Goal: Task Accomplishment & Management: Manage account settings

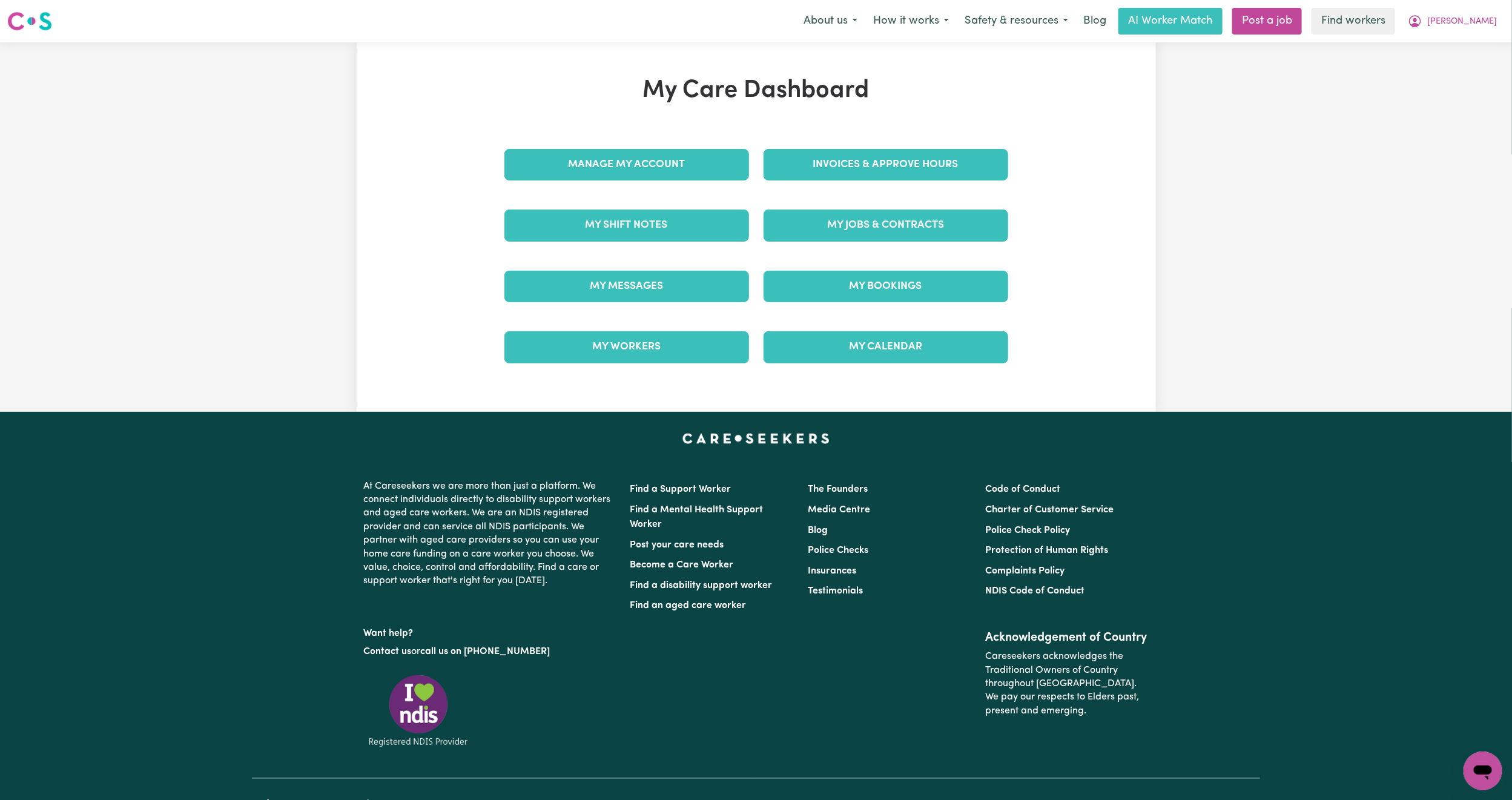
click at [654, 148] on div "Manage My Account" at bounding box center [627, 165] width 259 height 61
click at [658, 162] on link "Manage My Account" at bounding box center [627, 164] width 245 height 31
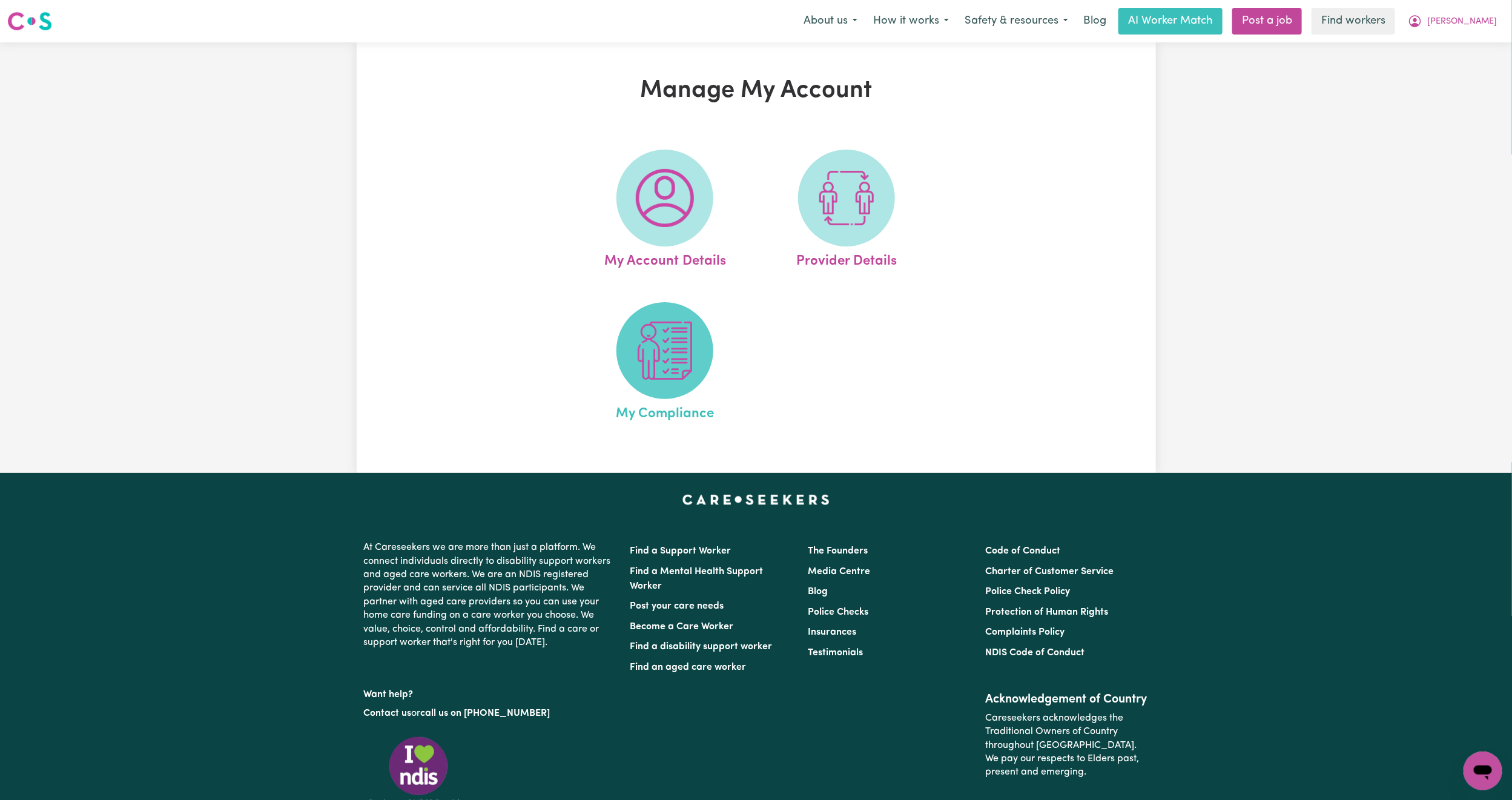
click at [644, 358] on img at bounding box center [665, 350] width 58 height 58
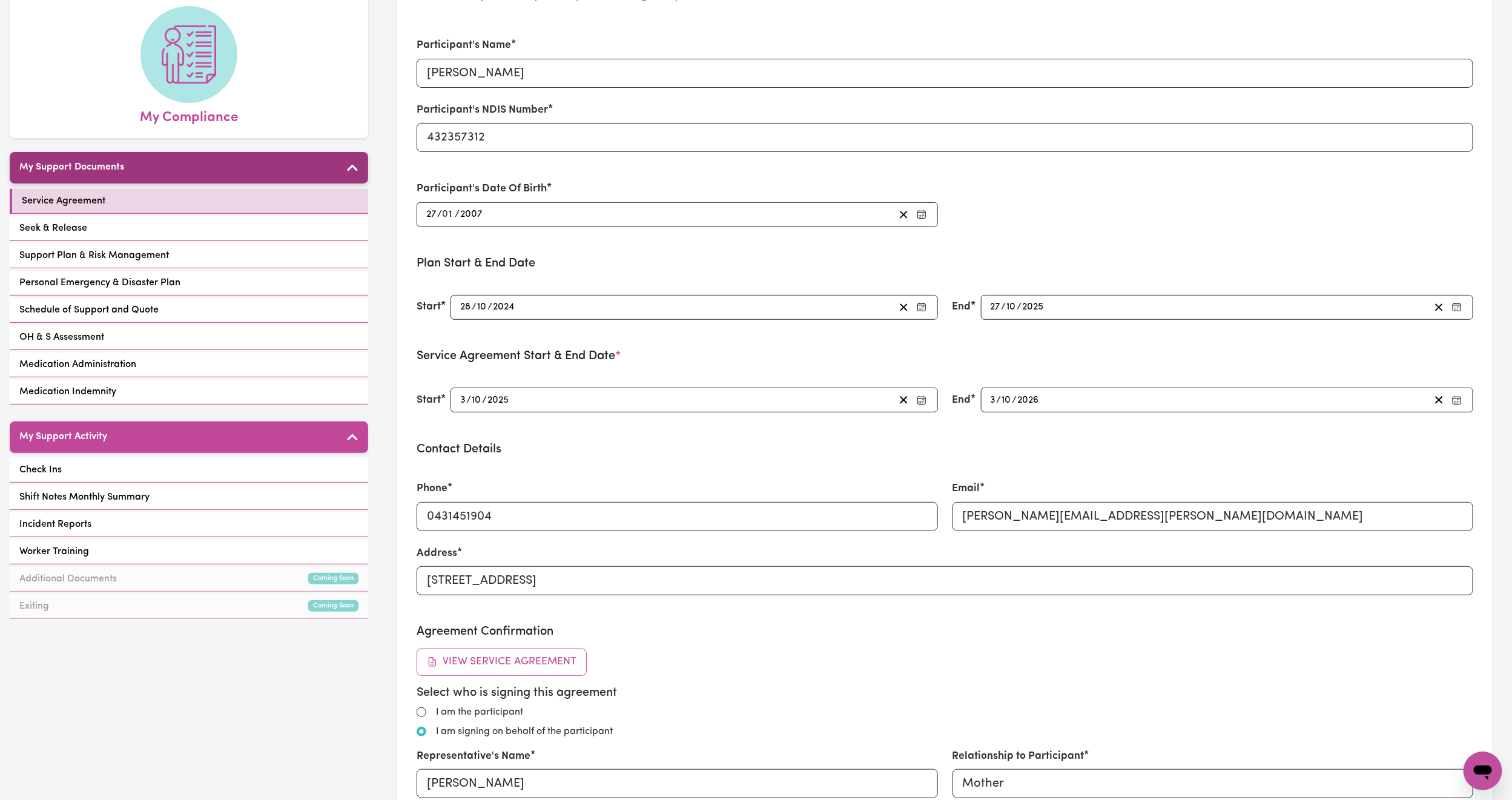
scroll to position [90, 0]
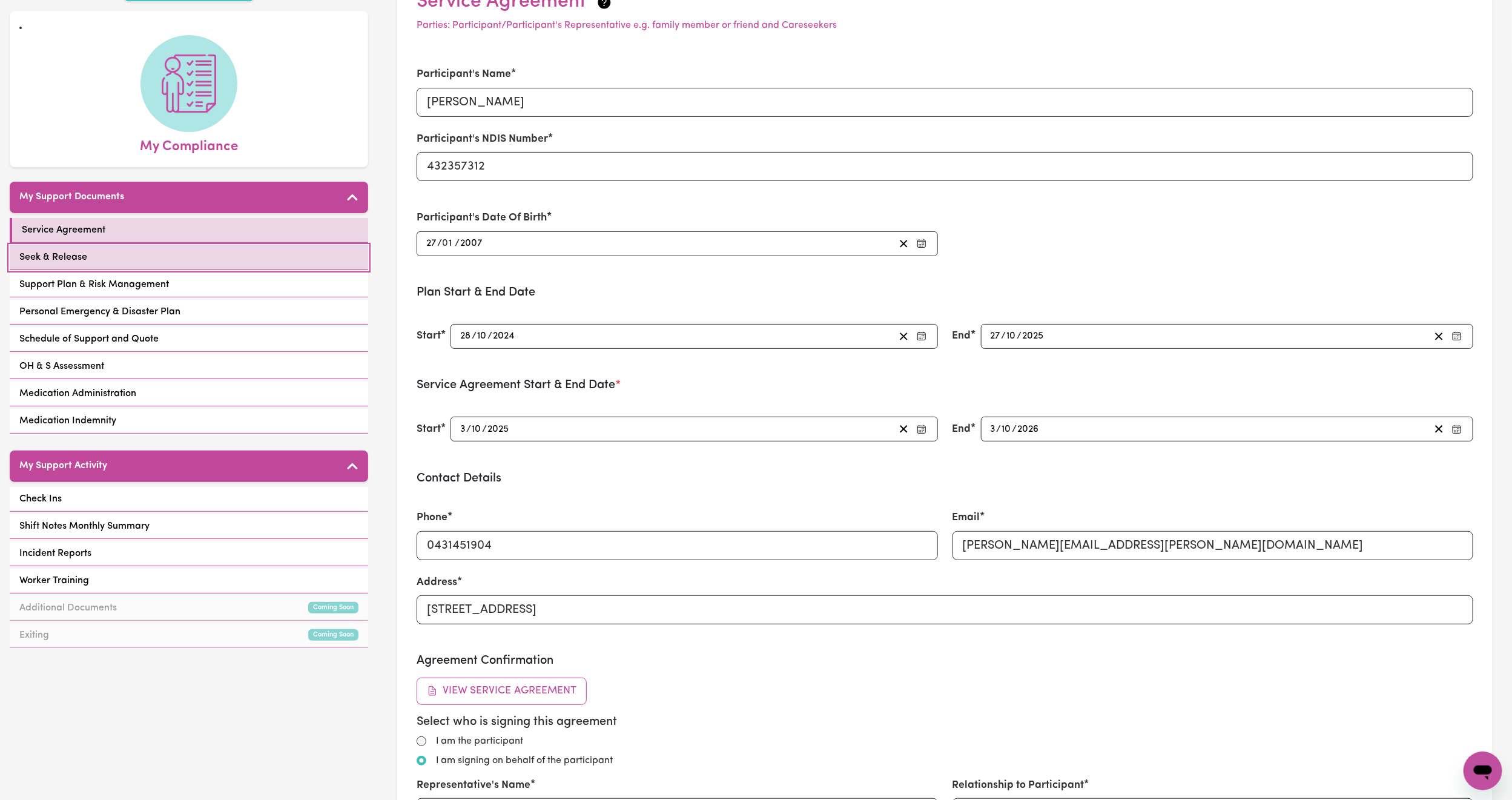
click at [126, 246] on link "Seek & Release" at bounding box center [189, 258] width 358 height 25
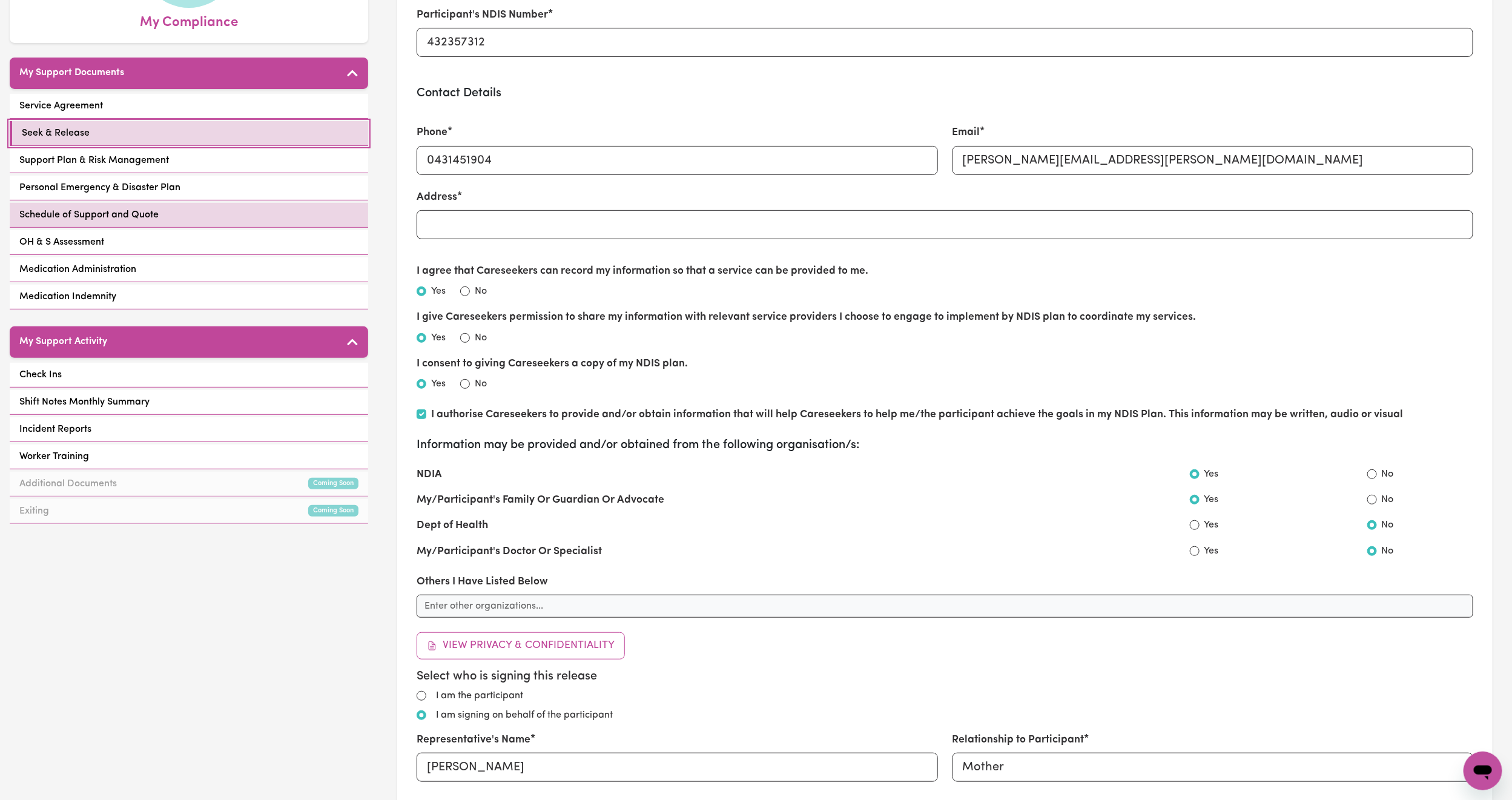
scroll to position [182, 0]
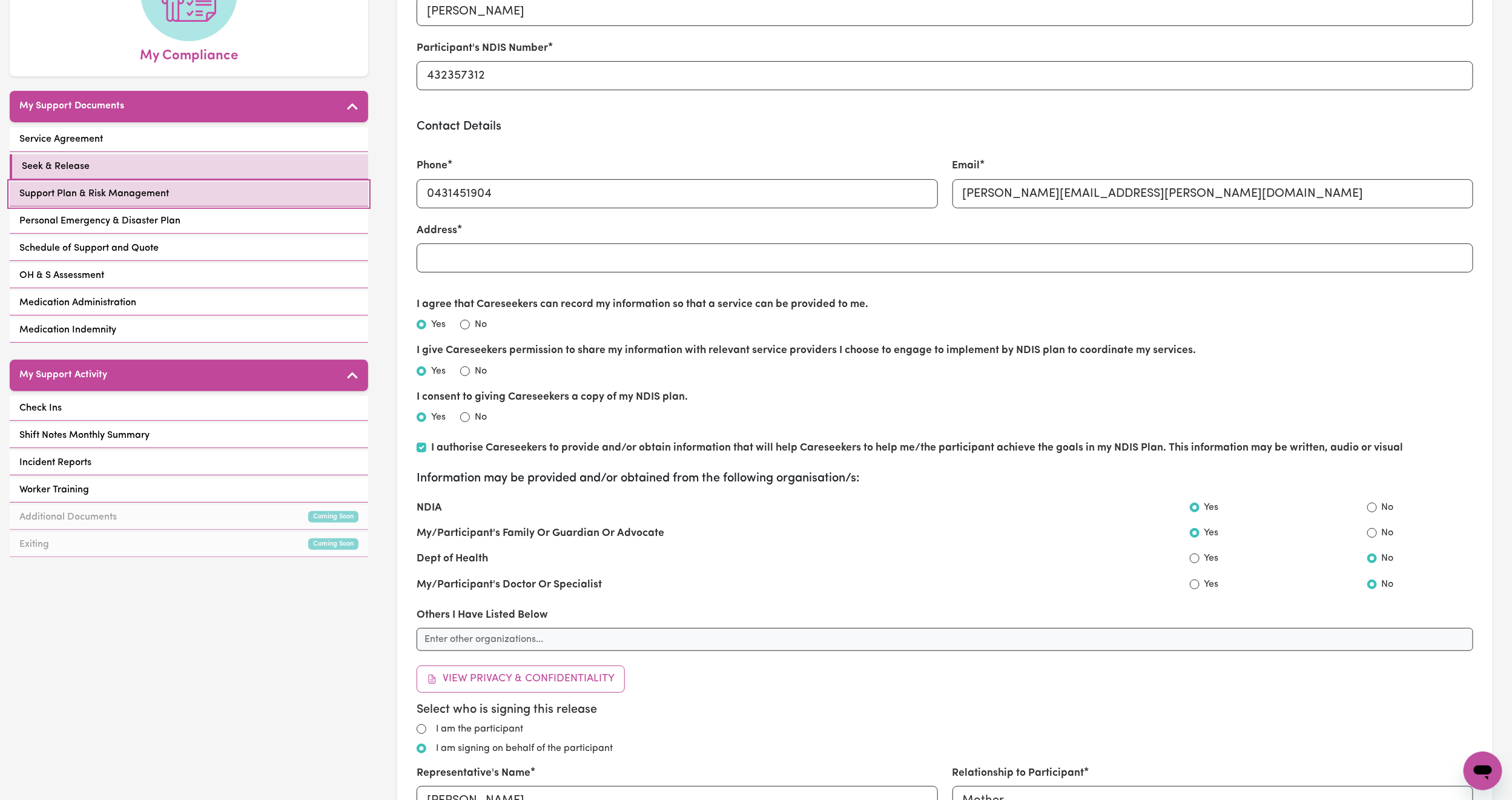
click at [212, 187] on link "Support Plan & Risk Management" at bounding box center [189, 194] width 358 height 25
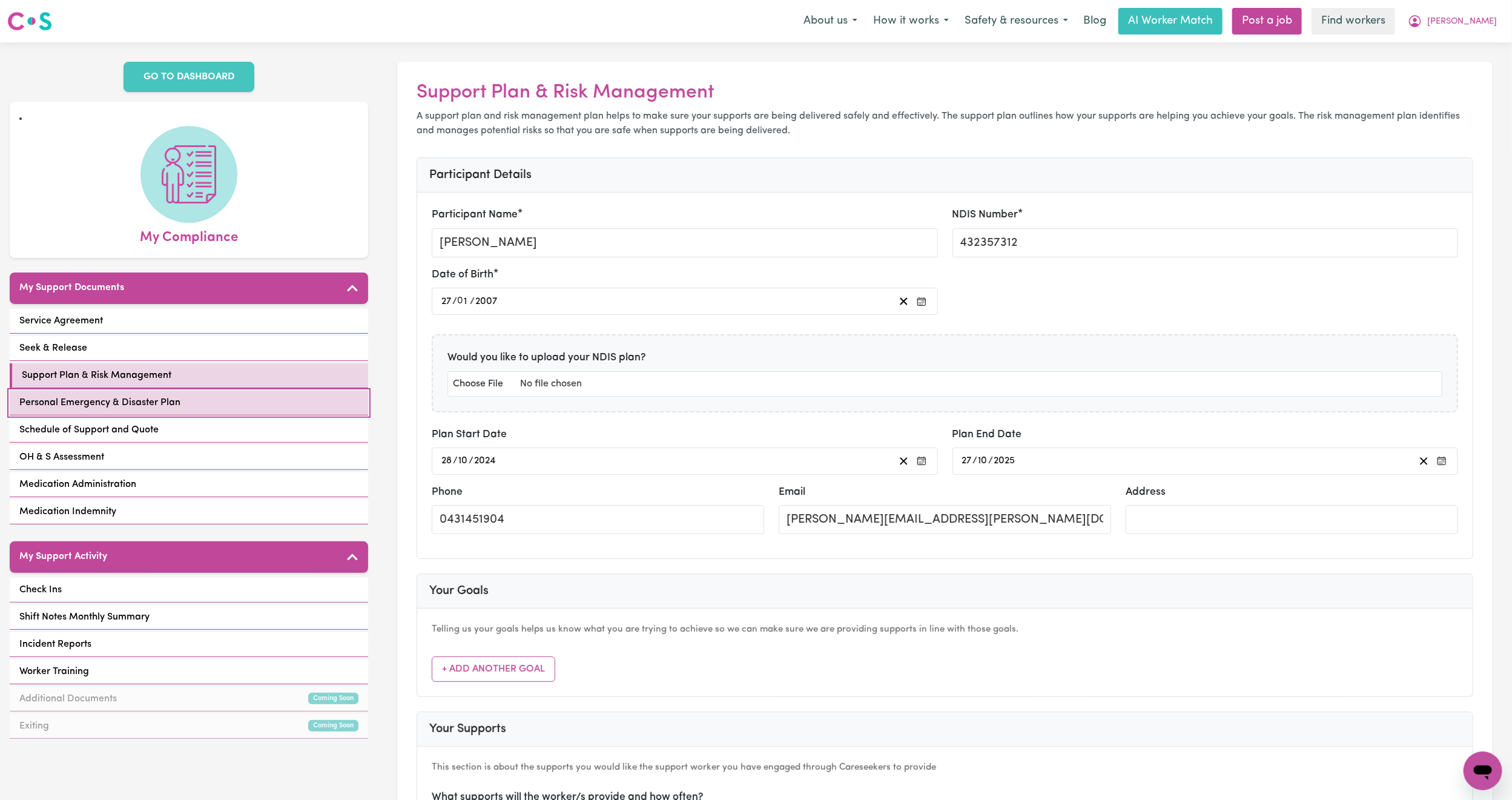
click at [158, 395] on span "Personal Emergency & Disaster Plan" at bounding box center [99, 402] width 161 height 14
select select "other"
select select "phone"
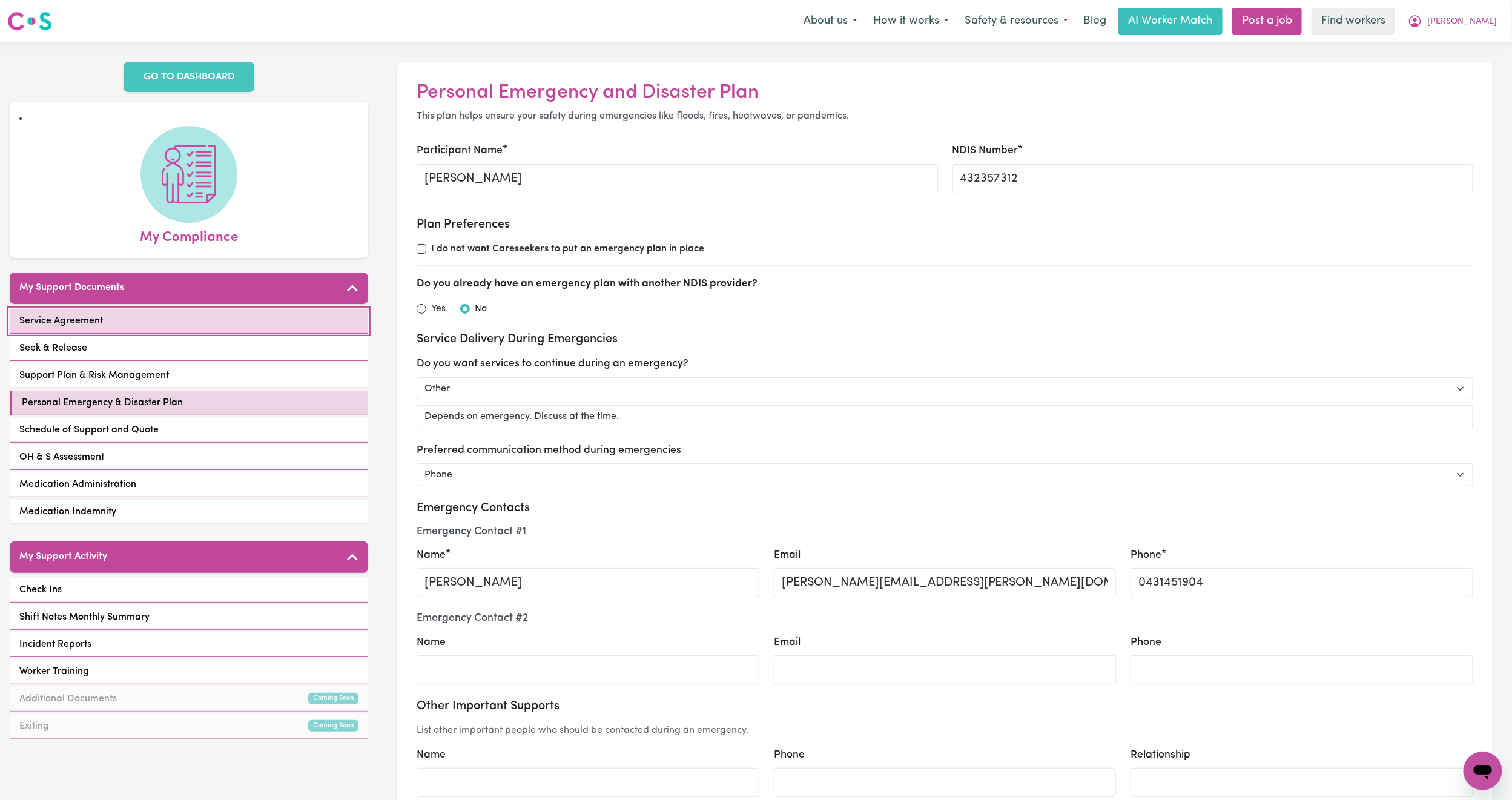
click at [168, 309] on link "Service Agreement" at bounding box center [189, 321] width 358 height 25
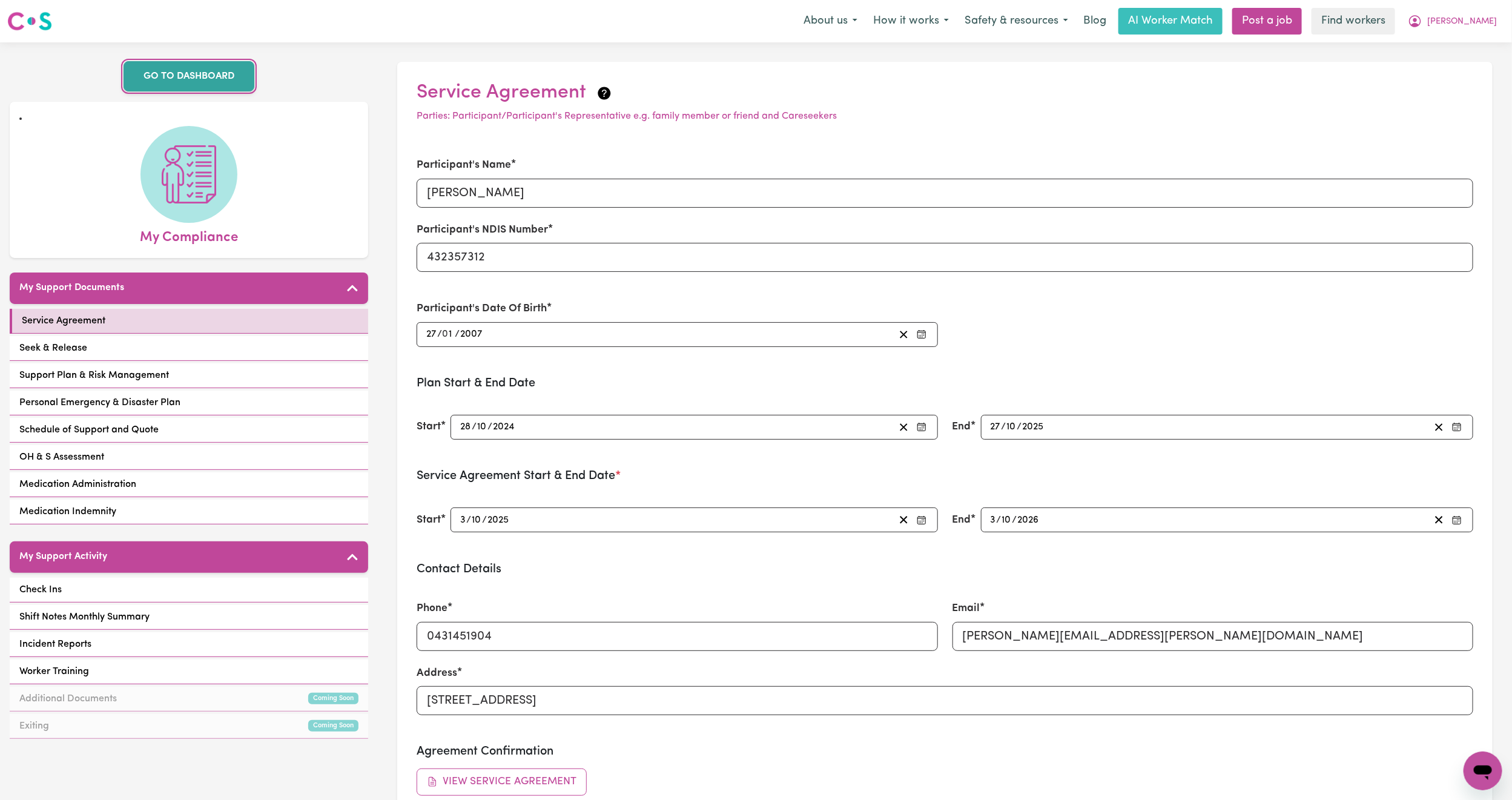
click at [186, 66] on link "GO TO DASHBOARD" at bounding box center [189, 76] width 130 height 30
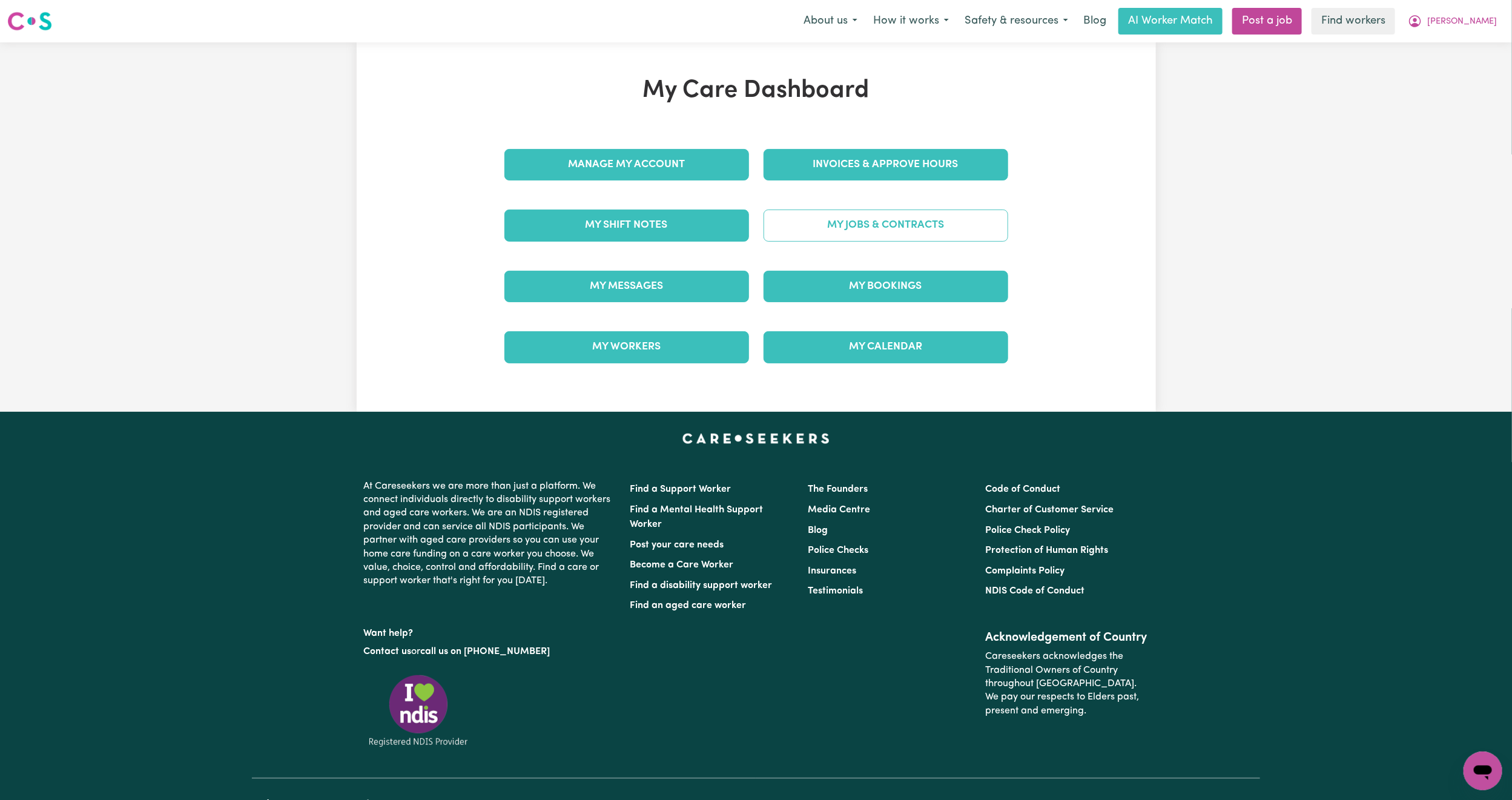
click at [899, 226] on link "My Jobs & Contracts" at bounding box center [885, 225] width 245 height 31
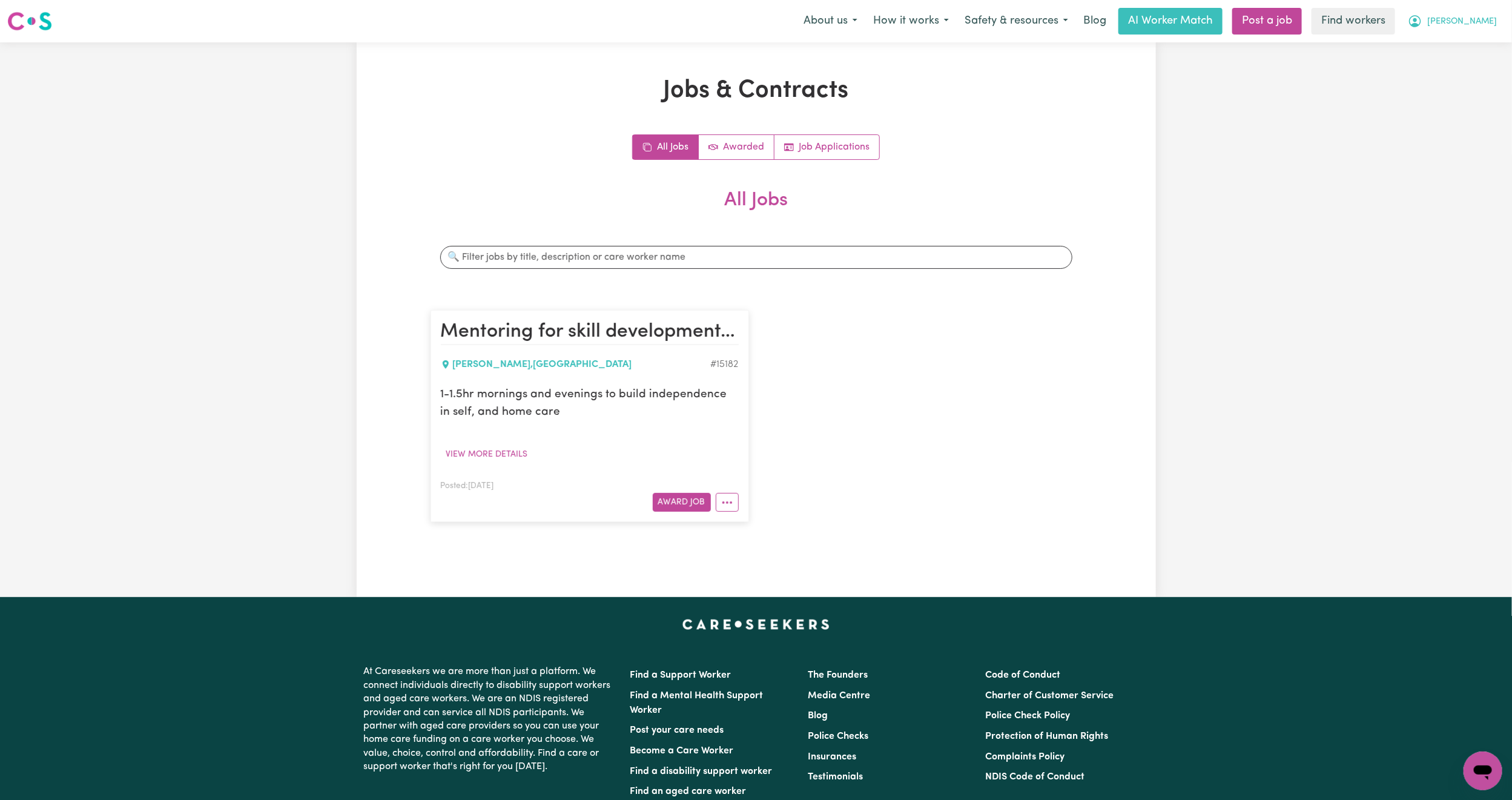
click at [1483, 22] on span "[PERSON_NAME]" at bounding box center [1462, 22] width 70 height 13
click at [1461, 41] on link "My Dashboard" at bounding box center [1456, 48] width 95 height 23
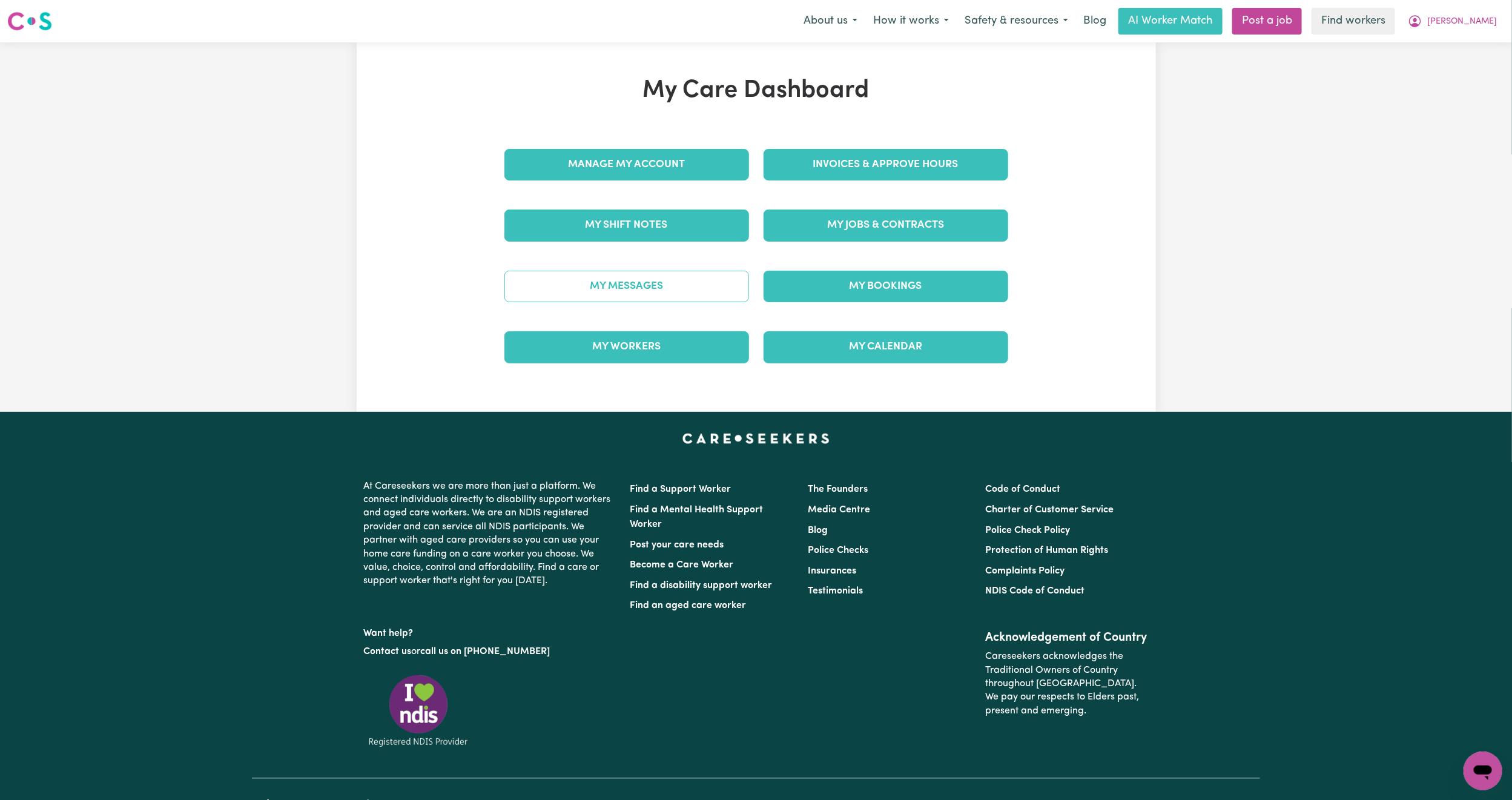
click at [644, 288] on link "My Messages" at bounding box center [627, 286] width 245 height 31
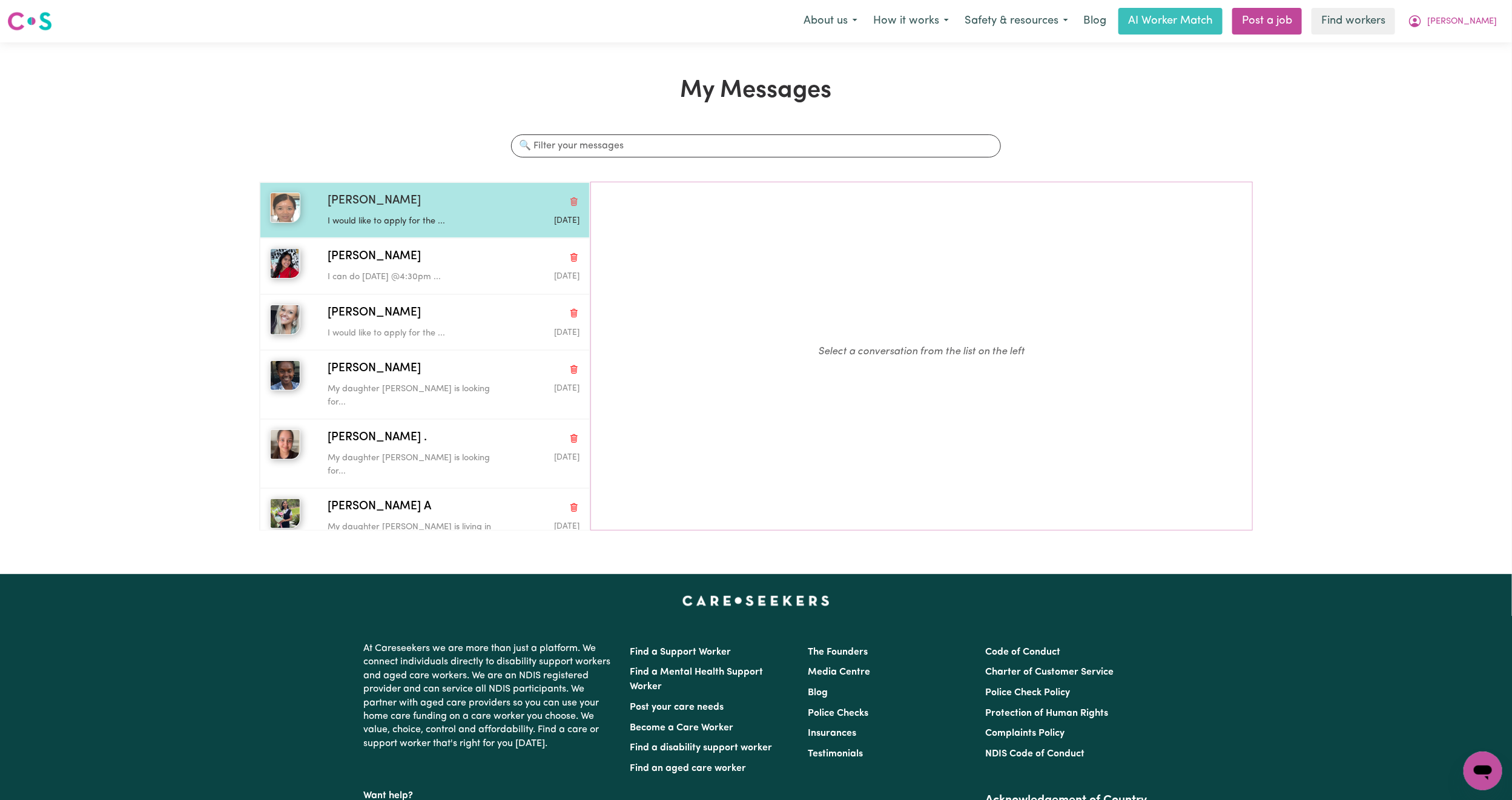
click at [407, 222] on p "I would like to apply for the ..." at bounding box center [411, 222] width 168 height 13
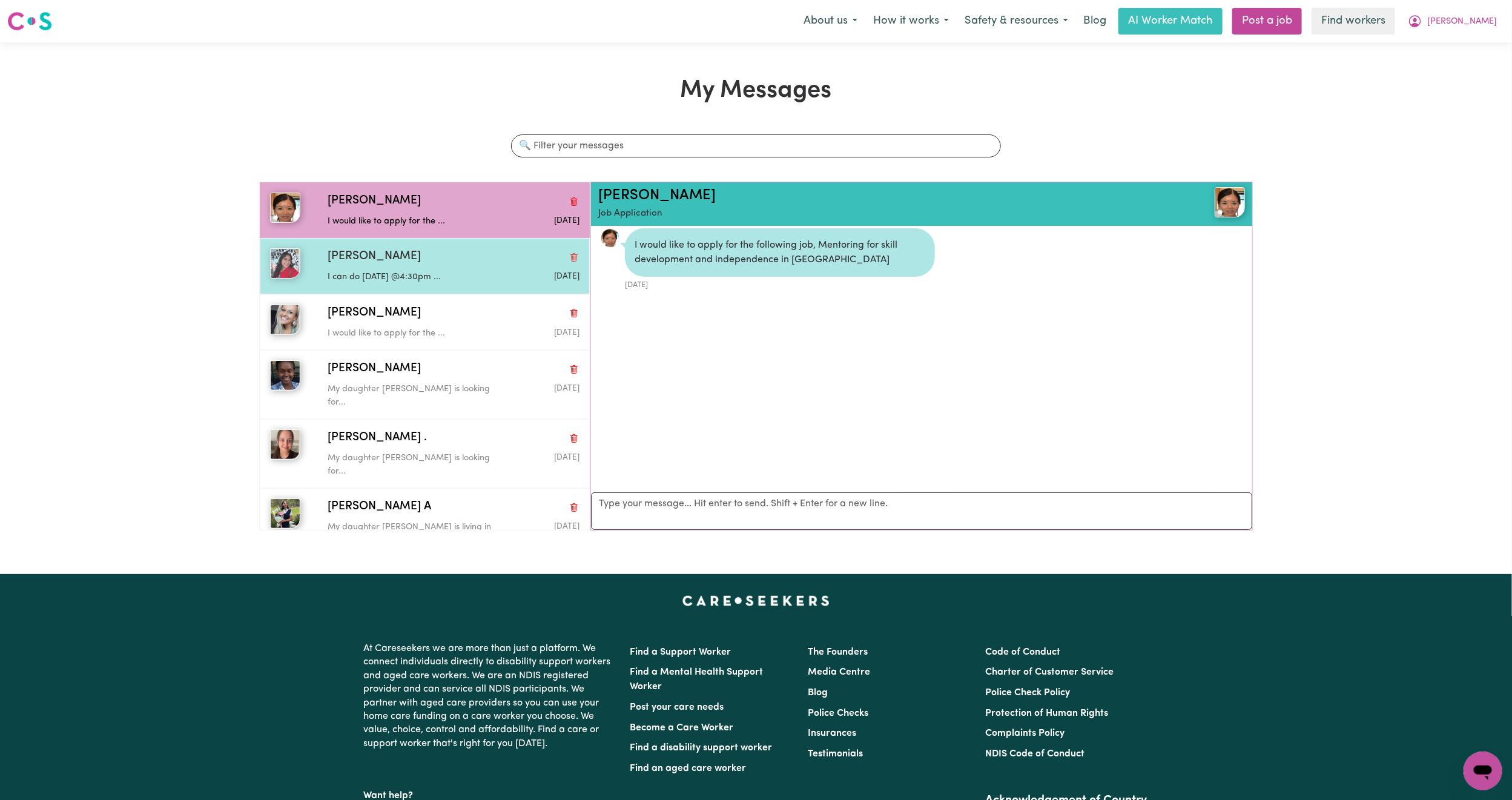
click at [424, 272] on p "I can do [DATE] @4:30pm ..." at bounding box center [411, 277] width 168 height 13
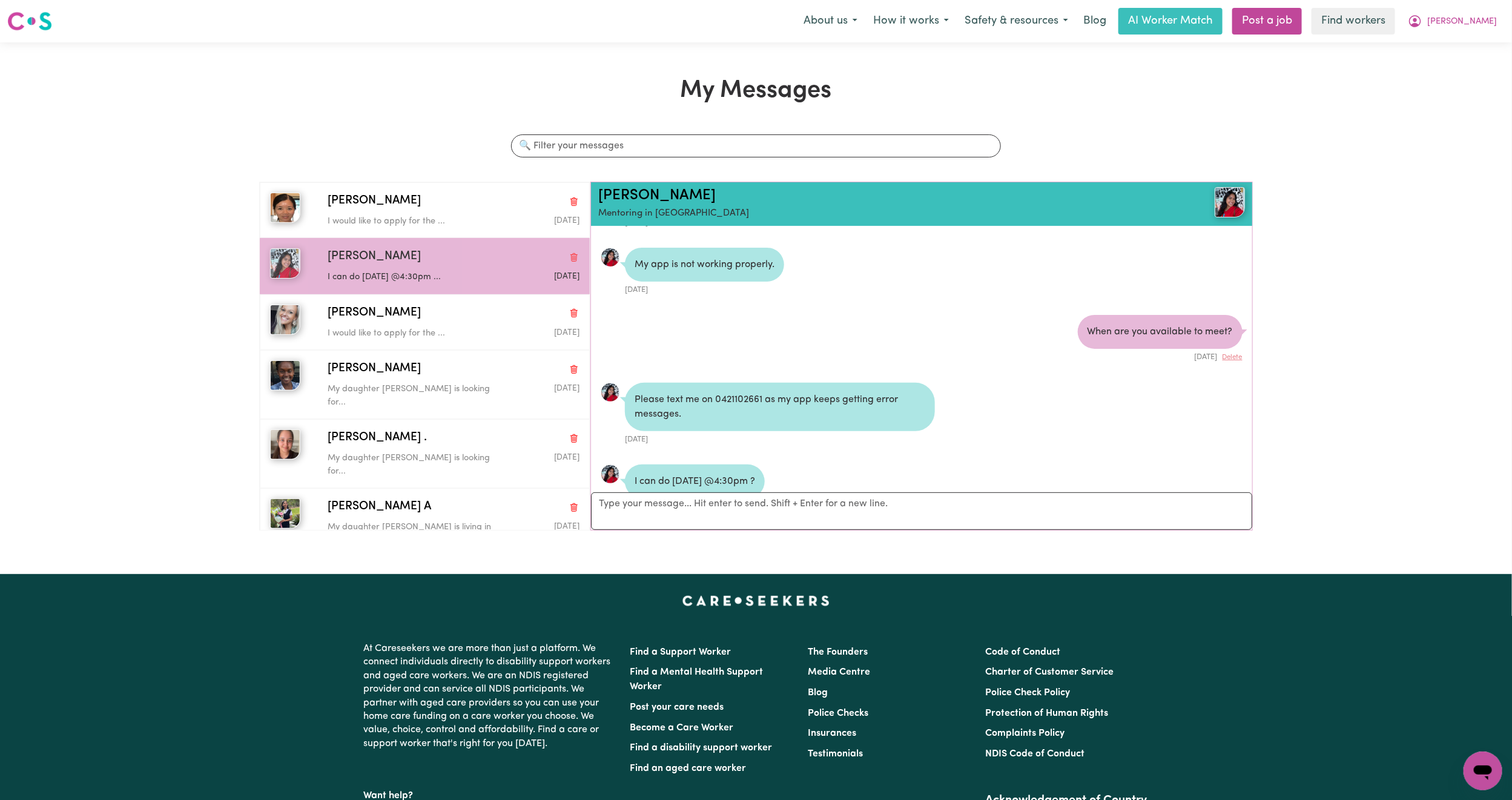
scroll to position [190, 0]
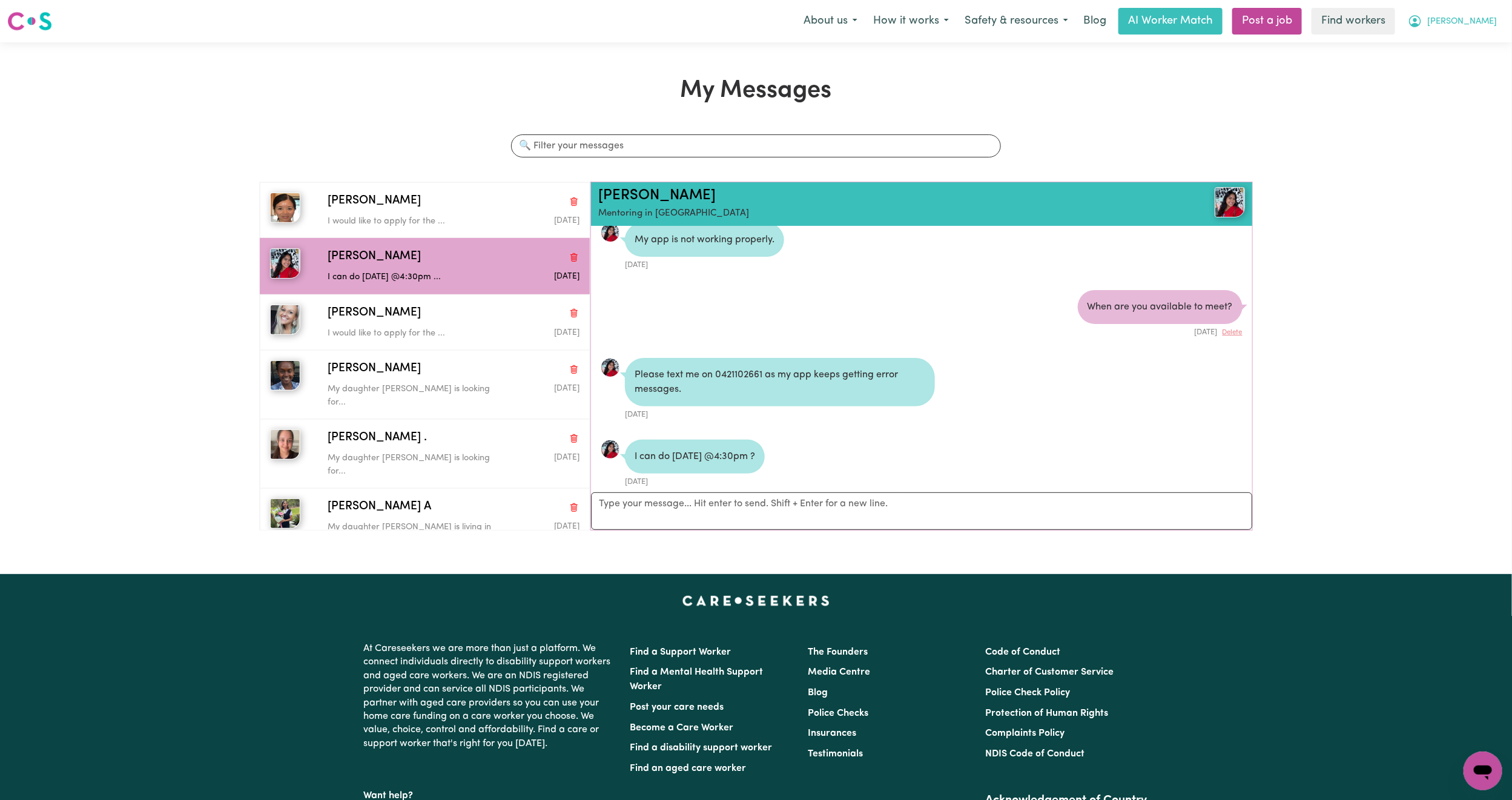
click at [1481, 15] on span "[PERSON_NAME]" at bounding box center [1462, 22] width 70 height 13
click at [1442, 51] on link "My Dashboard" at bounding box center [1456, 48] width 95 height 23
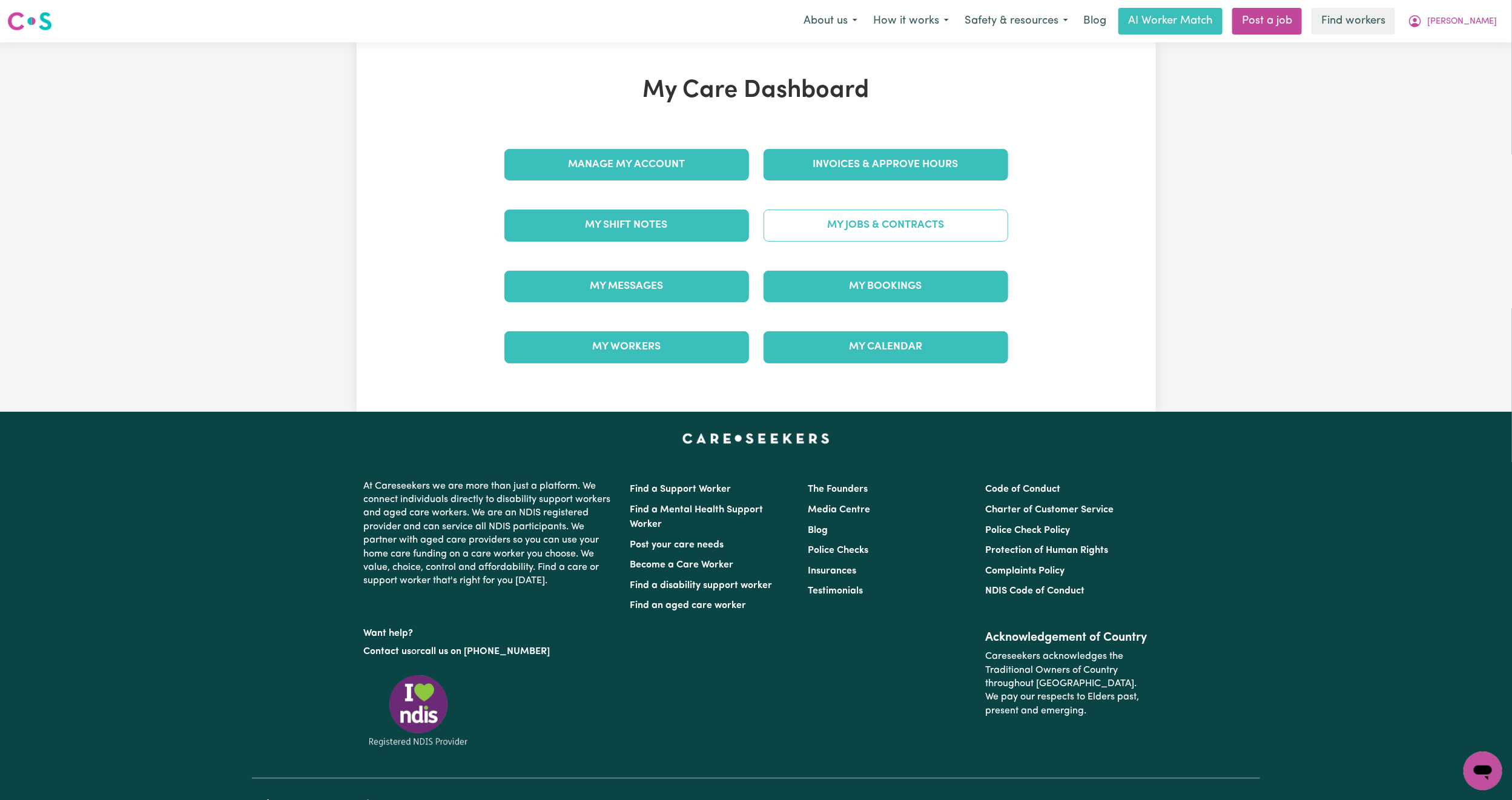
click at [900, 222] on link "My Jobs & Contracts" at bounding box center [885, 225] width 245 height 31
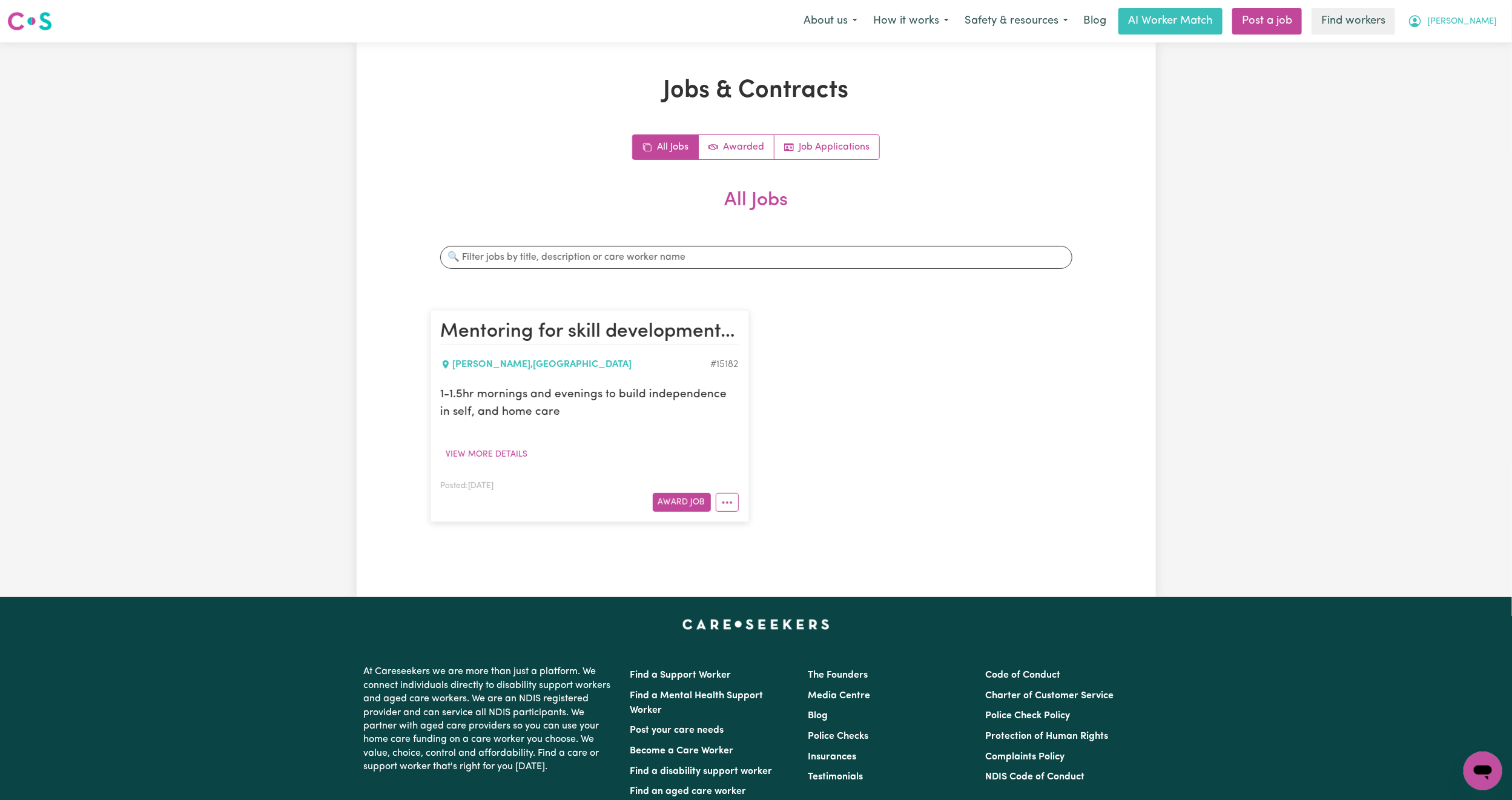
click at [1463, 26] on span "[PERSON_NAME]" at bounding box center [1462, 22] width 70 height 13
click at [1453, 38] on link "My Dashboard" at bounding box center [1456, 48] width 95 height 23
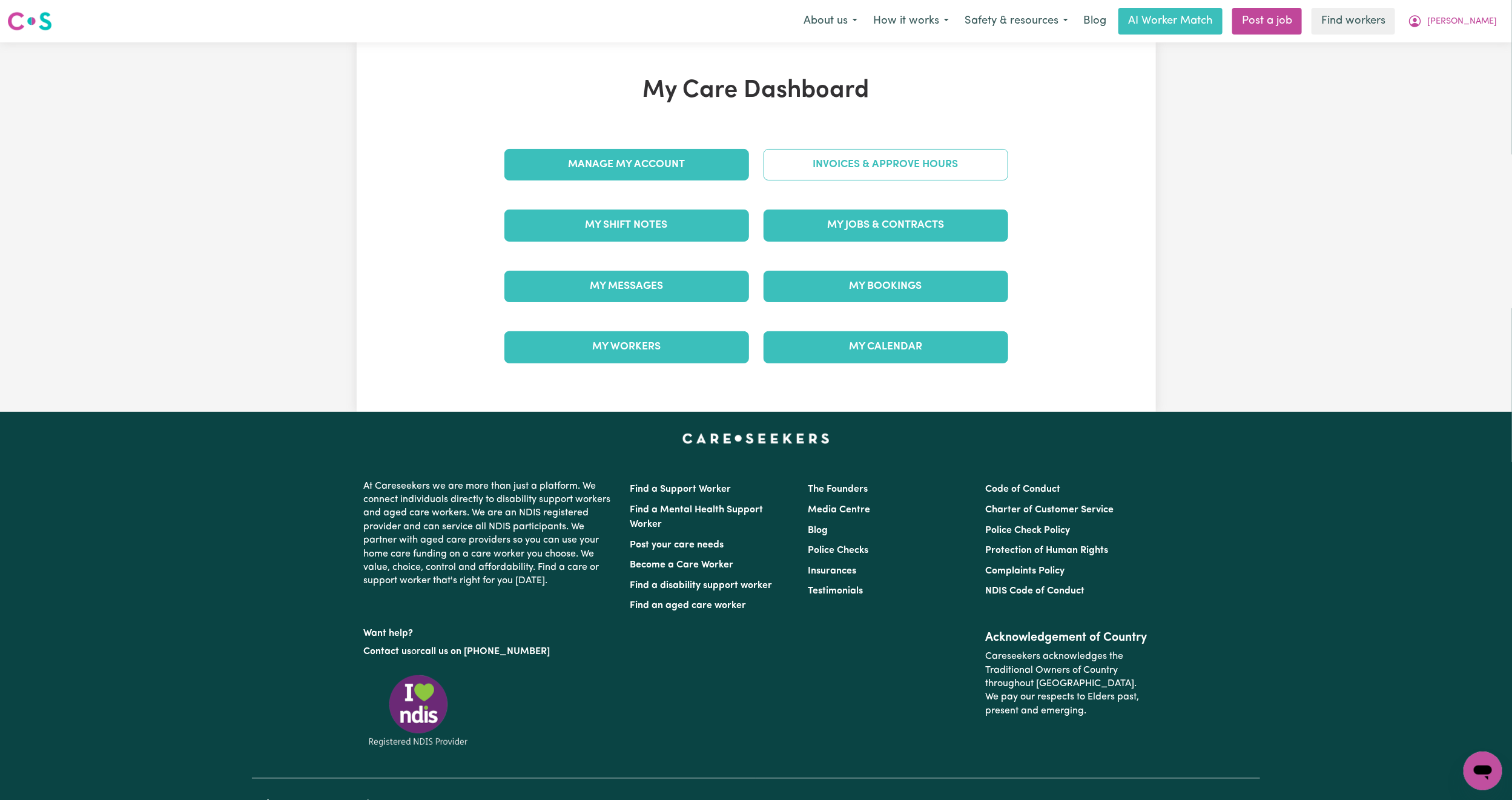
click at [828, 164] on link "Invoices & Approve Hours" at bounding box center [885, 164] width 245 height 31
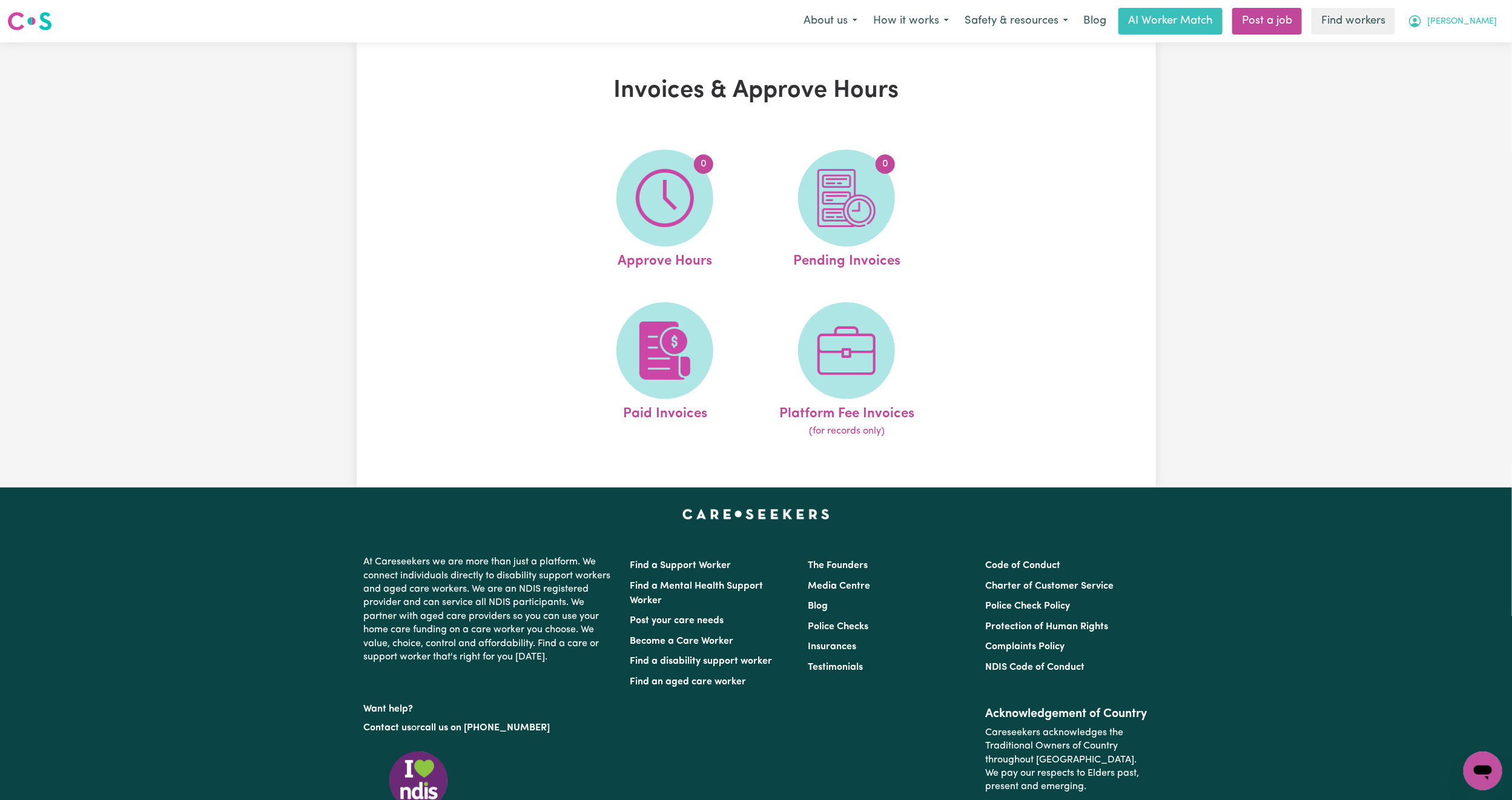
drag, startPoint x: 1482, startPoint y: 26, endPoint x: 1468, endPoint y: 32, distance: 15.2
click at [1481, 26] on span "[PERSON_NAME]" at bounding box center [1462, 22] width 70 height 13
drag, startPoint x: 1468, startPoint y: 32, endPoint x: 1459, endPoint y: 37, distance: 10.3
click at [1459, 37] on link "My Dashboard" at bounding box center [1456, 48] width 95 height 23
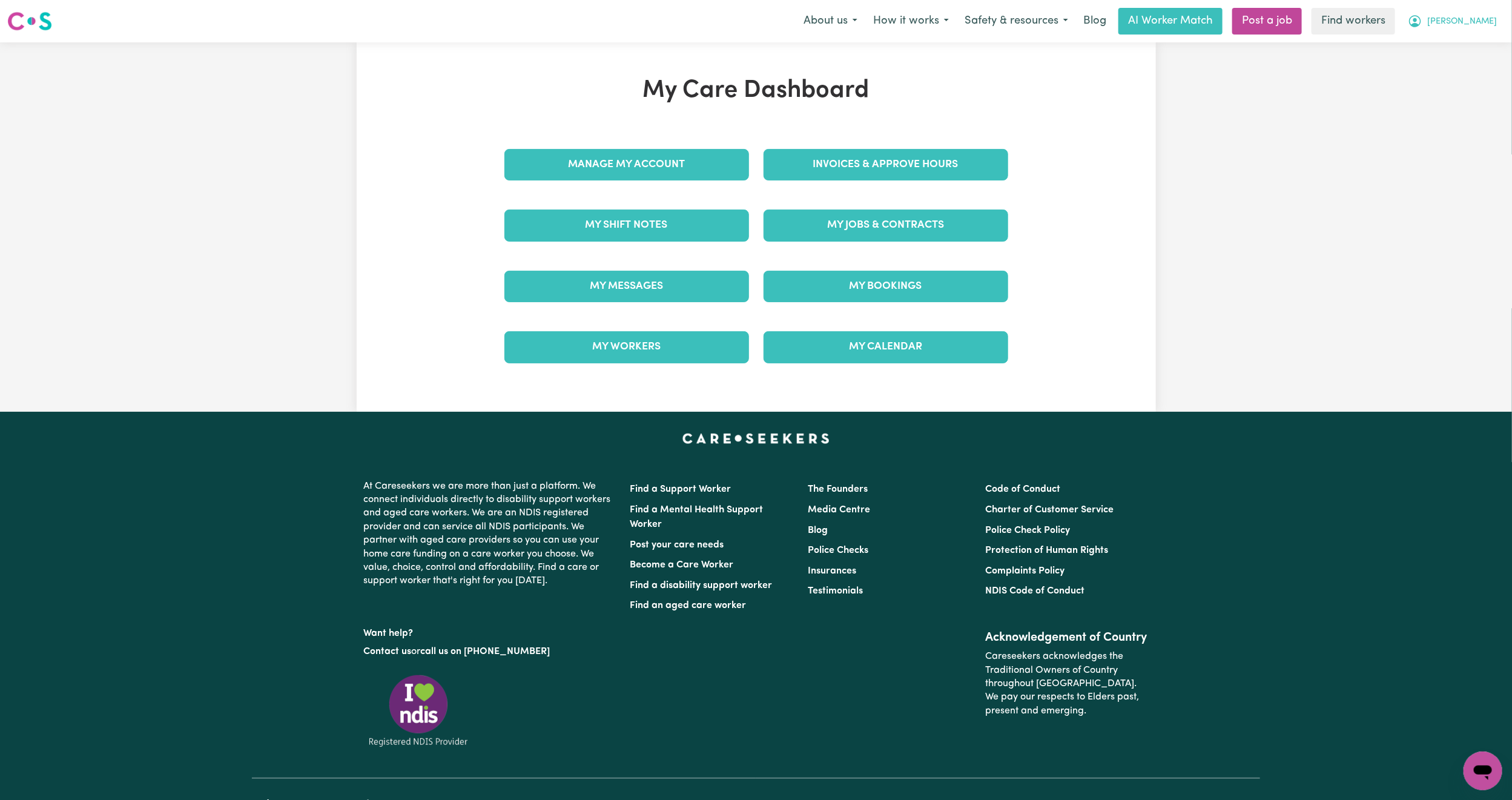
click at [1479, 14] on button "[PERSON_NAME]" at bounding box center [1452, 21] width 105 height 26
click at [1451, 64] on link "Logout" at bounding box center [1456, 70] width 95 height 23
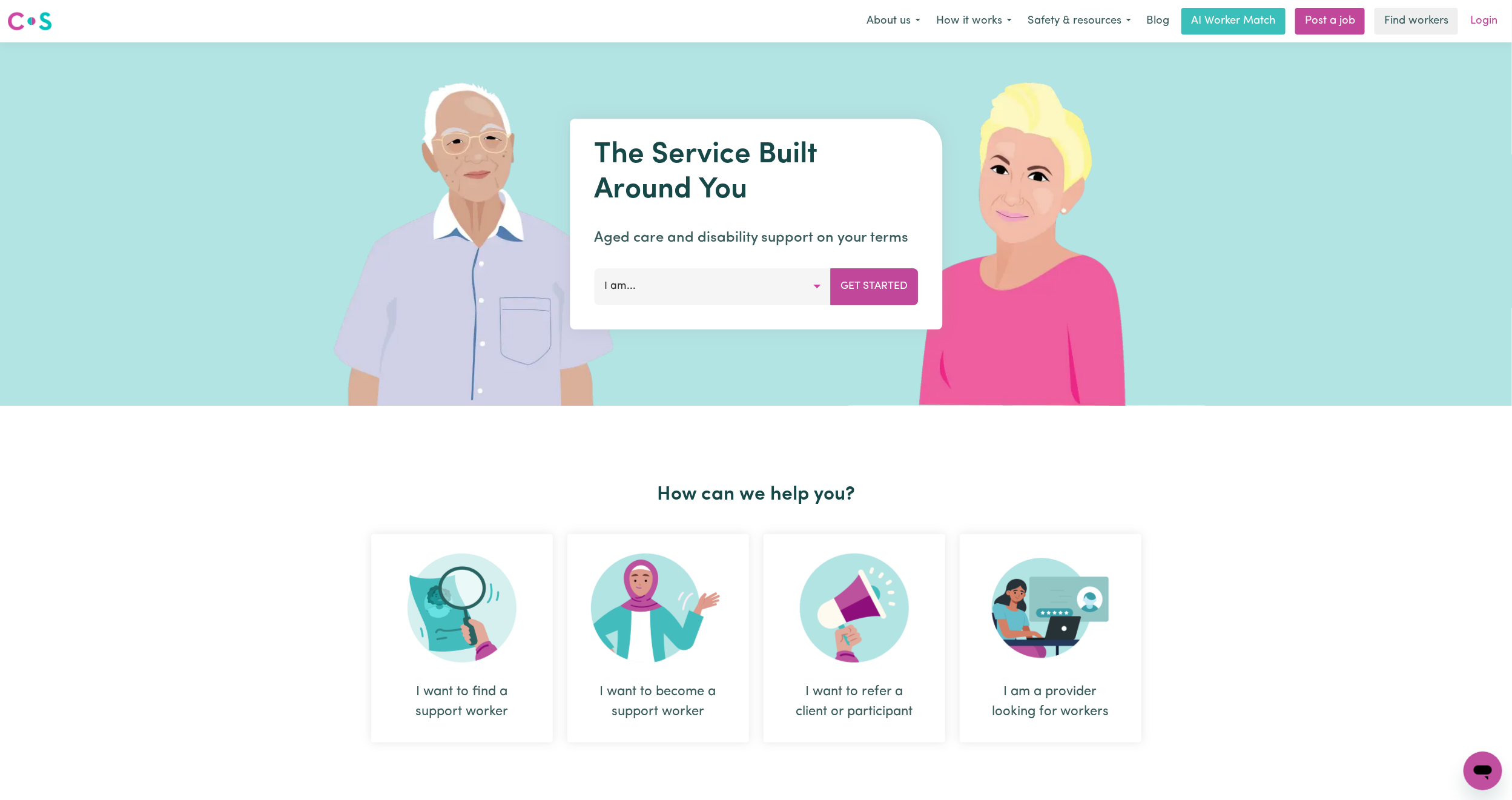
click at [1477, 22] on link "Login" at bounding box center [1483, 21] width 42 height 27
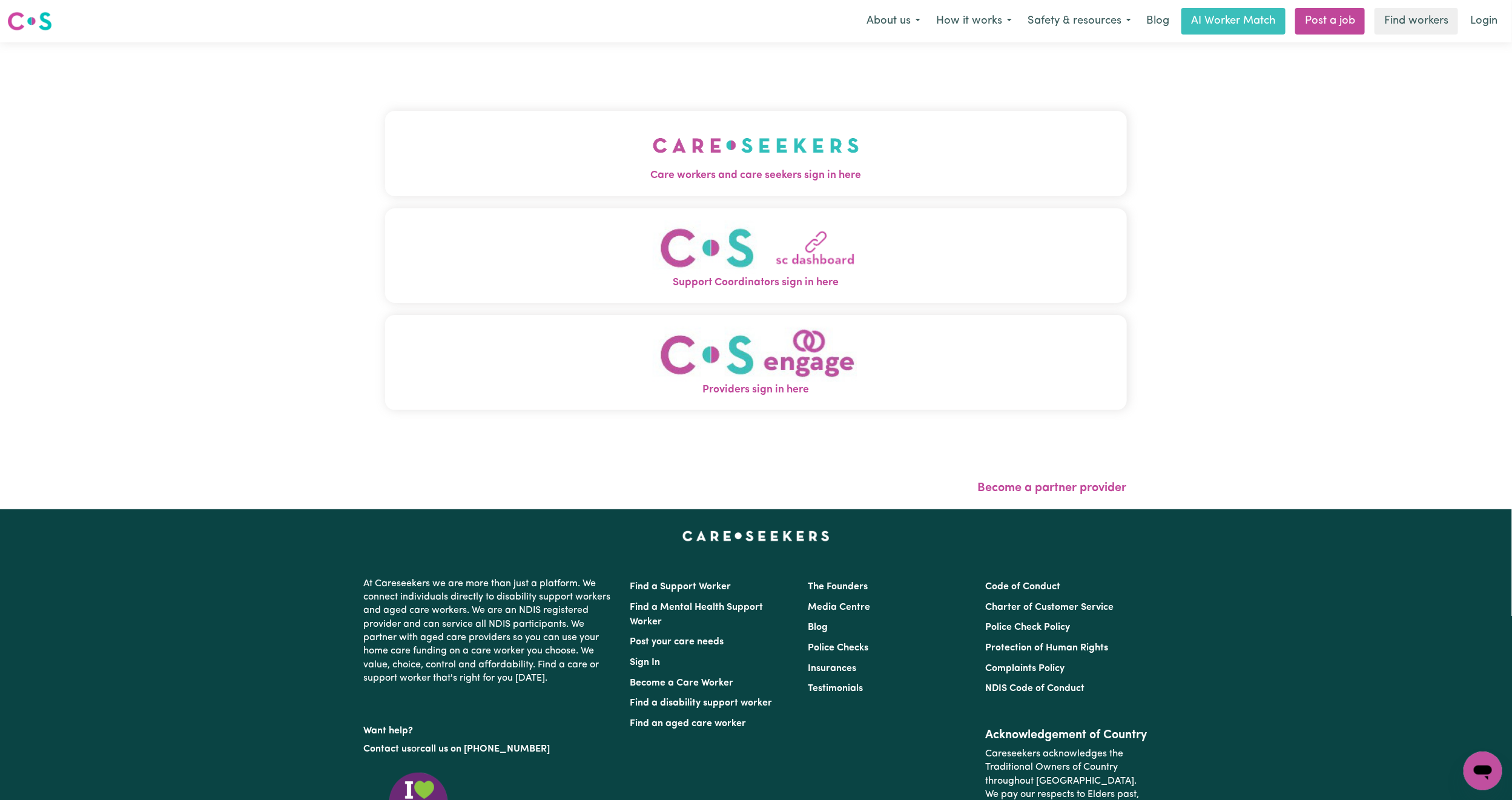
click at [652, 124] on img "Care workers and care seekers sign in here" at bounding box center [755, 145] width 207 height 45
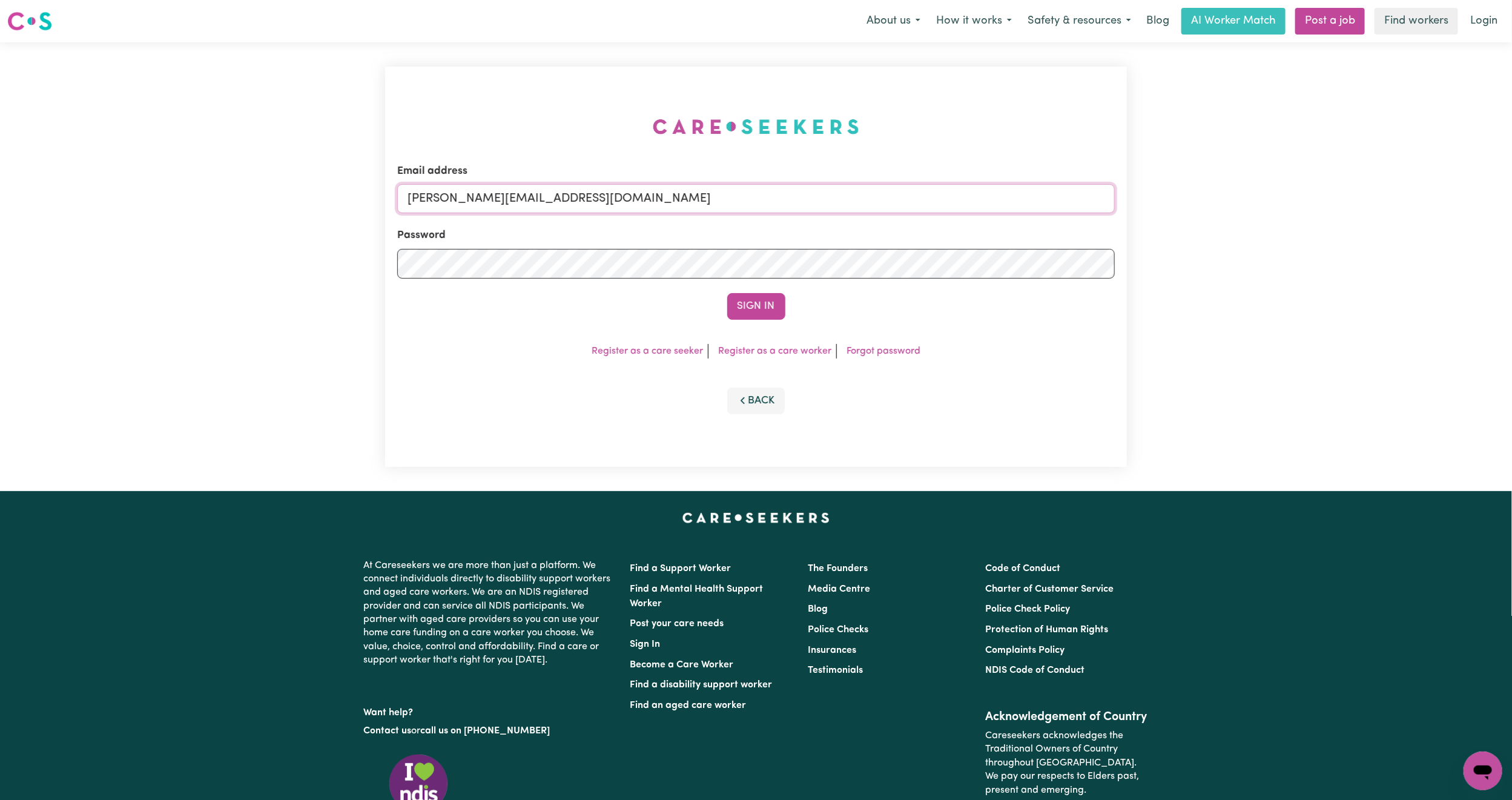
click at [487, 200] on input "[PERSON_NAME][EMAIL_ADDRESS][DOMAIN_NAME]" at bounding box center [755, 198] width 717 height 30
click at [968, 267] on form "Email address [EMAIL_ADDRESS][PERSON_NAME][DOMAIN_NAME] Password Sign In" at bounding box center [755, 242] width 717 height 156
type input "superuser~[EMAIL_ADDRESS][DOMAIN_NAME]"
click at [774, 293] on button "Sign In" at bounding box center [756, 307] width 58 height 27
